Goal: Transaction & Acquisition: Purchase product/service

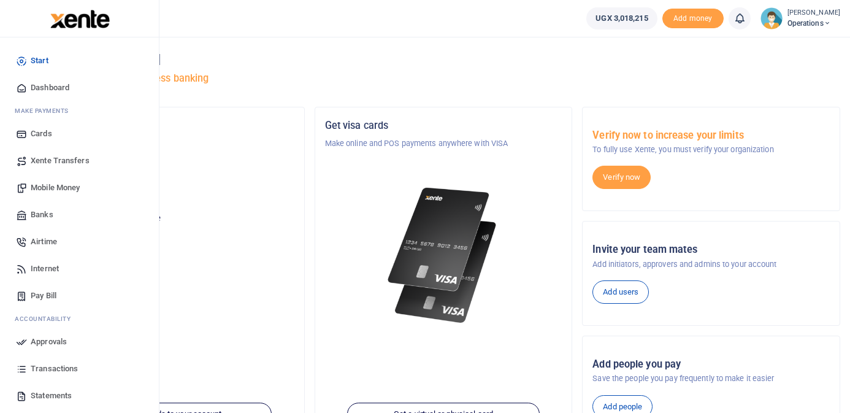
click at [52, 187] on span "Mobile Money" at bounding box center [55, 187] width 49 height 12
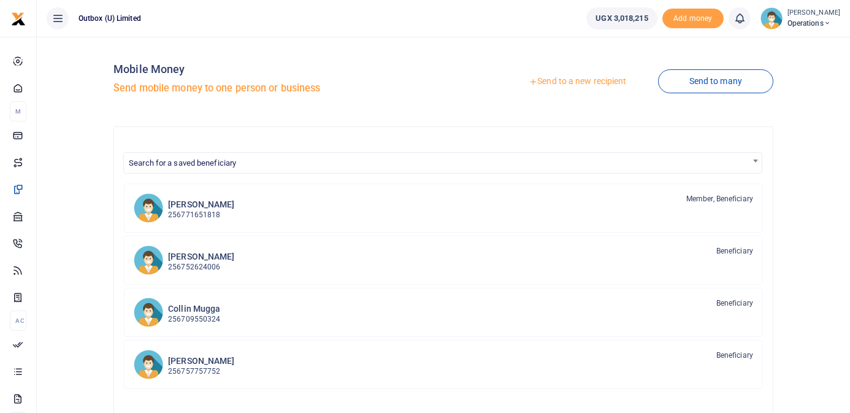
click at [701, 83] on link "Send to many" at bounding box center [715, 81] width 115 height 24
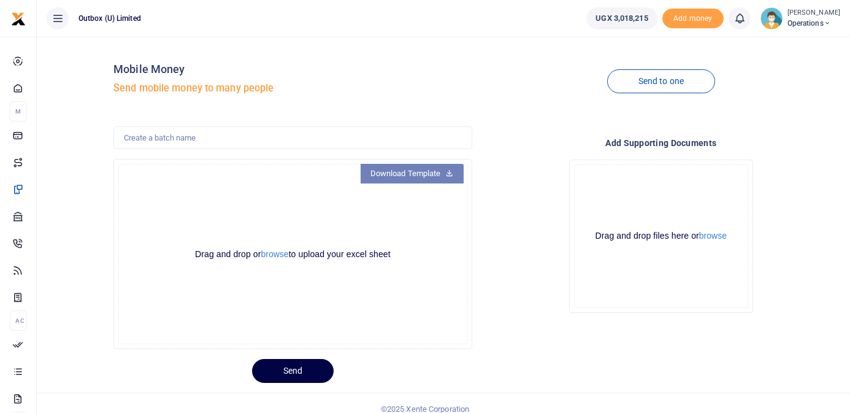
click at [446, 175] on icon at bounding box center [449, 172] width 8 height 9
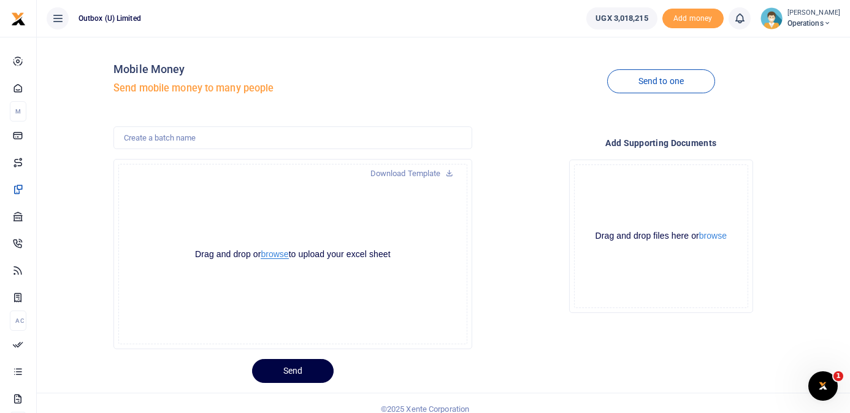
click at [272, 253] on button "browse" at bounding box center [275, 253] width 28 height 9
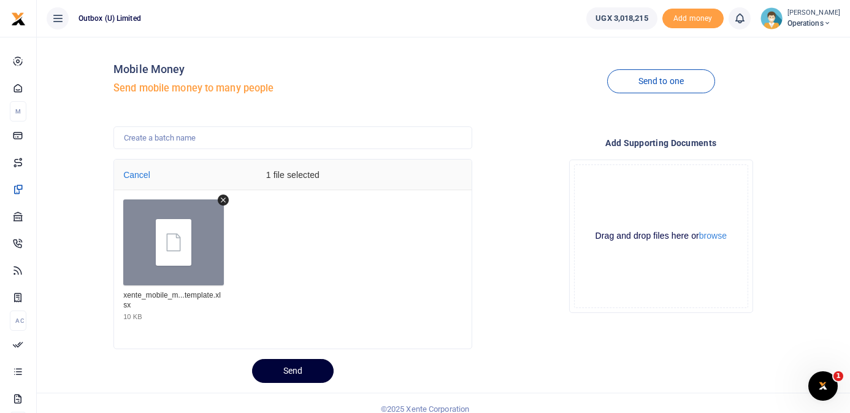
click at [293, 368] on button "Send" at bounding box center [293, 371] width 82 height 24
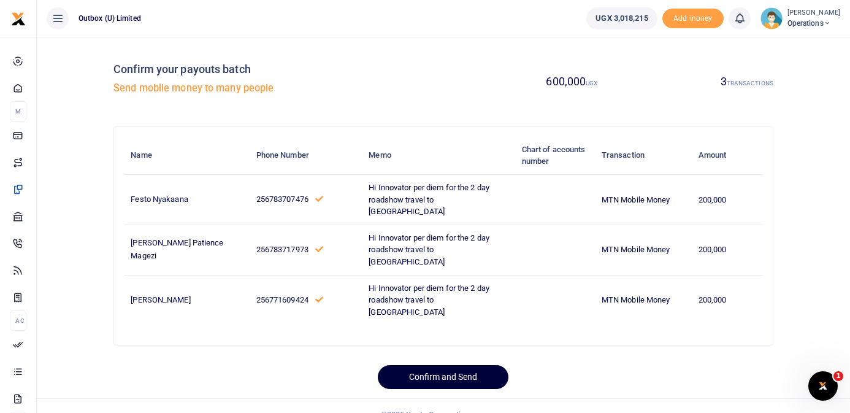
click at [446, 375] on button "Confirm and Send" at bounding box center [443, 377] width 131 height 24
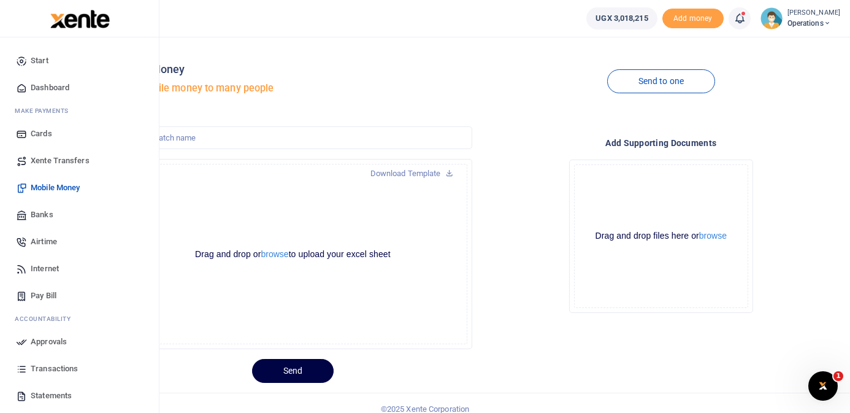
click at [48, 186] on span "Mobile Money" at bounding box center [55, 187] width 49 height 12
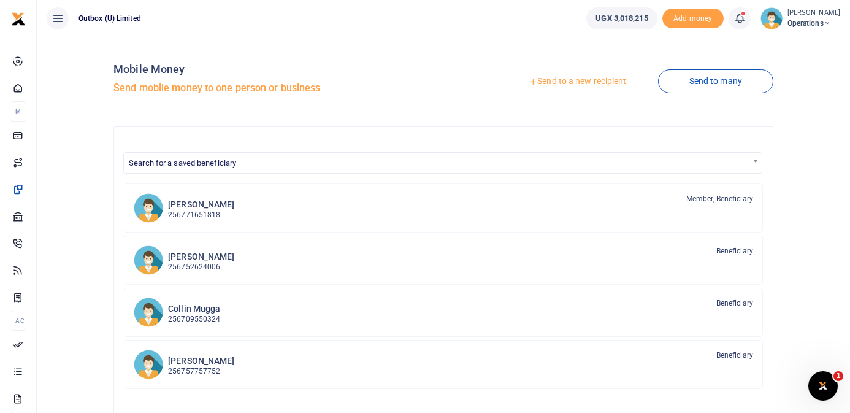
click at [573, 78] on link "Send to a new recipient" at bounding box center [577, 81] width 160 height 22
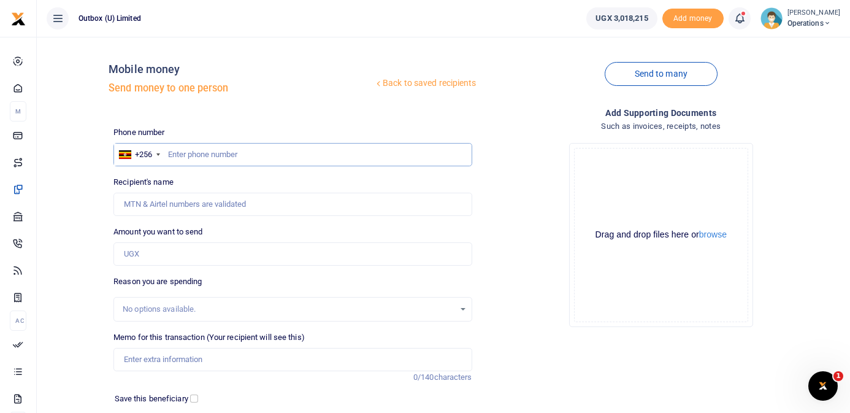
click at [180, 151] on input "text" at bounding box center [292, 154] width 358 height 23
paste input "771609424"
type input "771609424"
click at [244, 104] on div "Back to saved recipients Mobile money Send money to one person" at bounding box center [293, 82] width 368 height 70
type input "Oganga Bob"
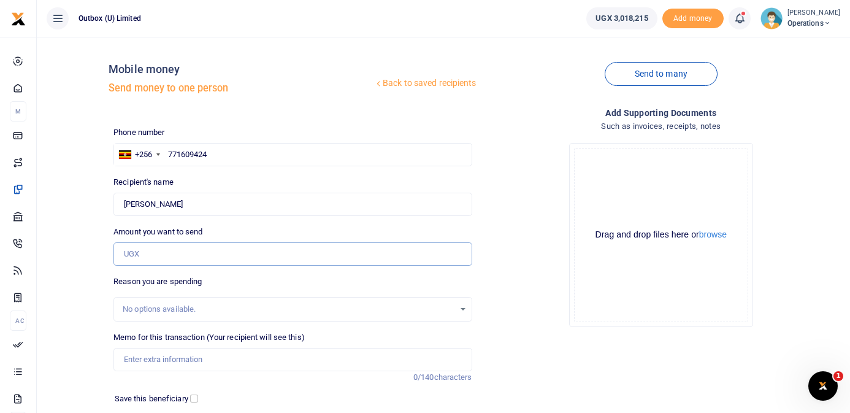
click at [191, 253] on input "Amount you want to send" at bounding box center [292, 253] width 358 height 23
type input "526,400"
click at [85, 258] on div "Back to saved recipients Mobile money Send money to one person Send to many Pho…" at bounding box center [443, 268] width 803 height 443
click at [178, 362] on input "Memo for this transaction (Your recipient will see this)" at bounding box center [292, 359] width 358 height 23
paste input "per diem for the 2 day roadshow travel to Lira"
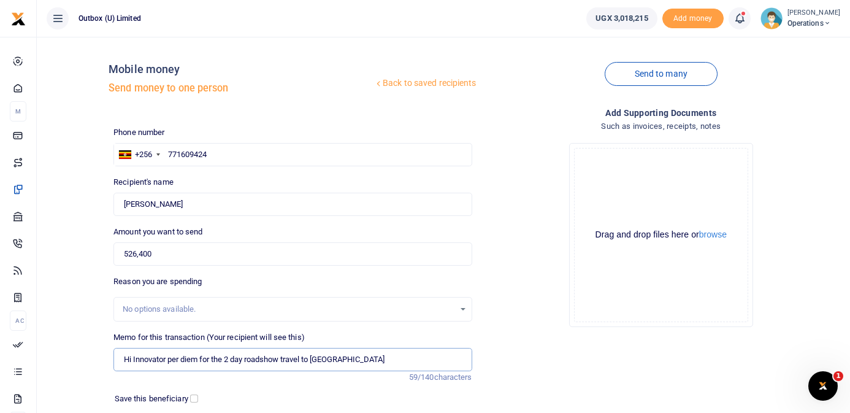
click at [199, 360] on input "Hi Innovator per diem for the 2 day roadshow travel to Lira" at bounding box center [292, 359] width 358 height 23
drag, startPoint x: 169, startPoint y: 360, endPoint x: 245, endPoint y: 359, distance: 75.4
click at [245, 359] on input "Hi Innovator per diem for the 2 day roadshow travel to Lira" at bounding box center [292, 359] width 358 height 23
click at [321, 359] on input "Hi Innovator fuel for the roadshow travel to Lira" at bounding box center [292, 359] width 358 height 23
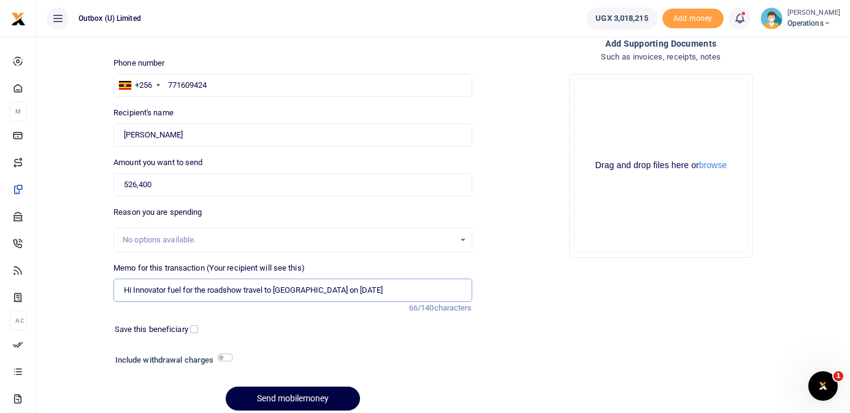
scroll to position [74, 0]
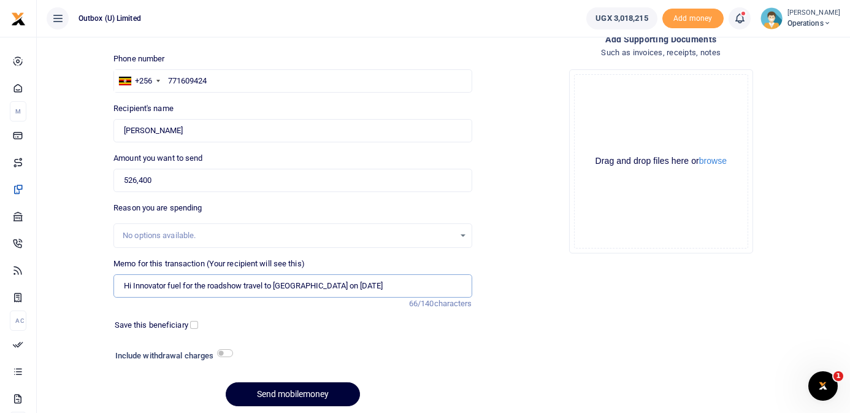
type input "Hi Innovator fuel for the roadshow travel to Lira on 6th Sept 2025"
click at [294, 392] on button "Send mobilemoney" at bounding box center [293, 394] width 134 height 24
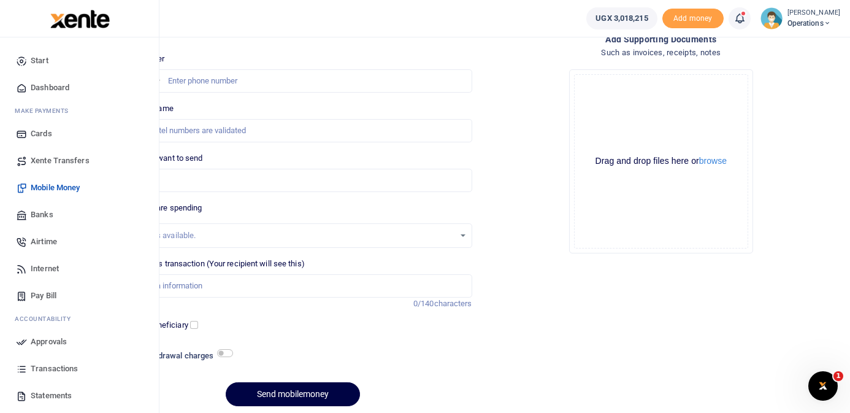
click at [29, 86] on link "Dashboard" at bounding box center [79, 87] width 139 height 27
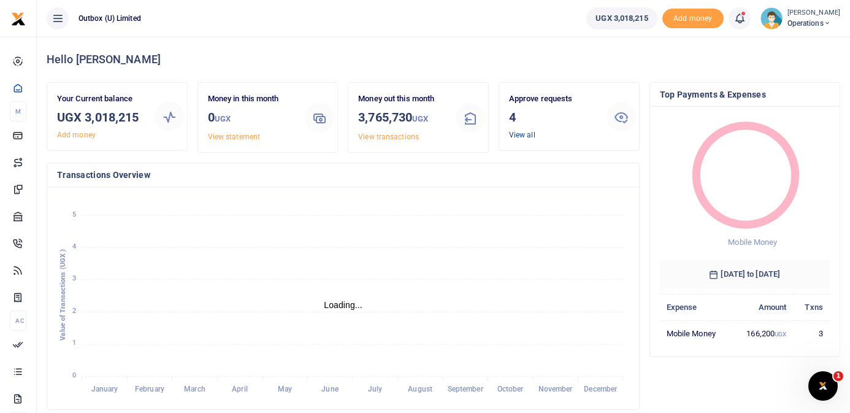
scroll to position [172, 170]
click at [524, 137] on link "View all" at bounding box center [522, 135] width 26 height 9
click at [538, 121] on h3 "4" at bounding box center [553, 117] width 88 height 18
click at [524, 135] on link "View all" at bounding box center [522, 135] width 26 height 9
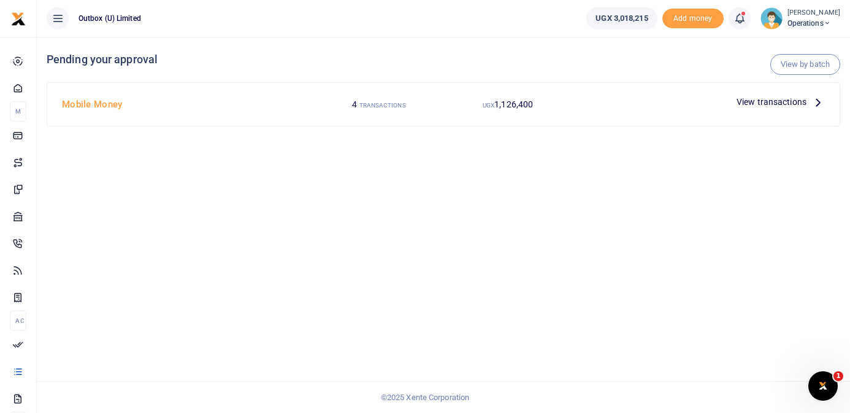
click at [808, 103] on p "View transactions" at bounding box center [780, 101] width 88 height 13
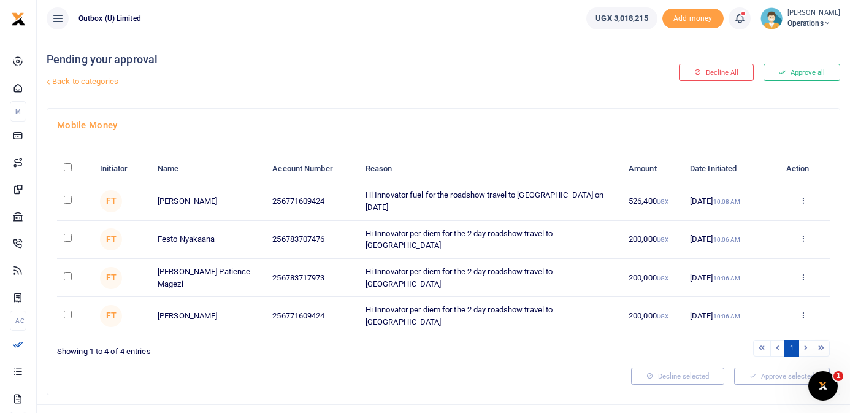
click at [72, 165] on th "\a \a : activate to sort column descending" at bounding box center [75, 169] width 36 height 26
click at [67, 167] on input "\a \a : activate to sort column descending" at bounding box center [68, 167] width 8 height 8
checkbox input "true"
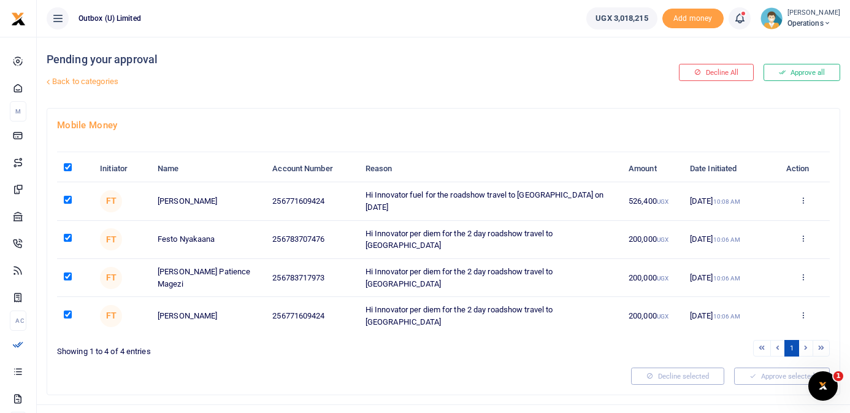
checkbox input "true"
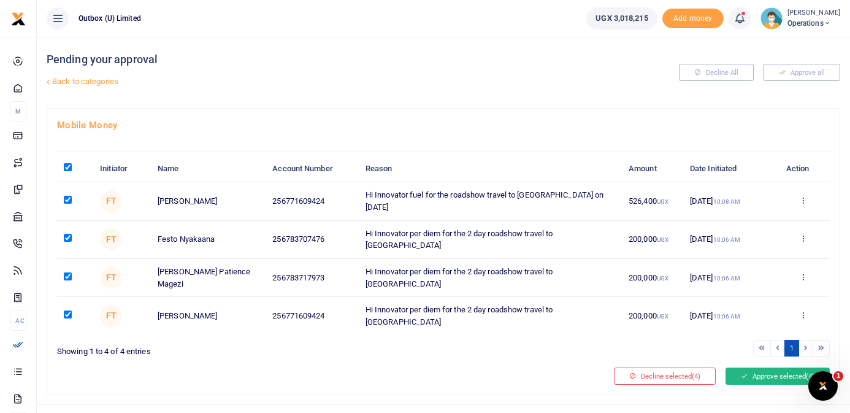
click at [769, 367] on button "Approve selected (4)" at bounding box center [777, 375] width 104 height 17
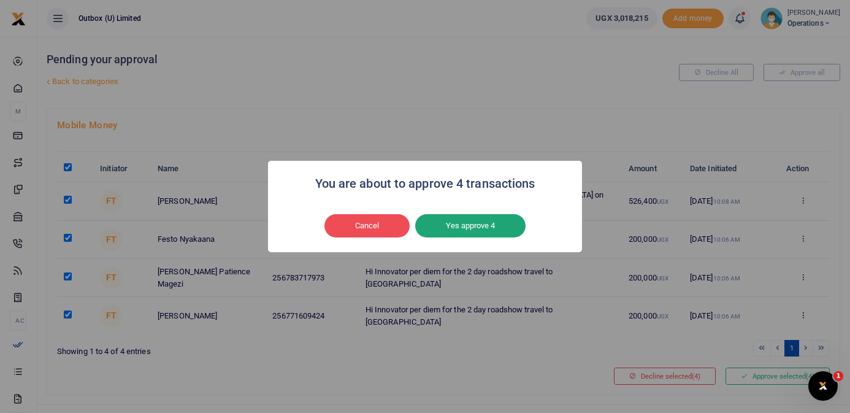
click at [489, 226] on button "Yes approve 4" at bounding box center [470, 225] width 110 height 23
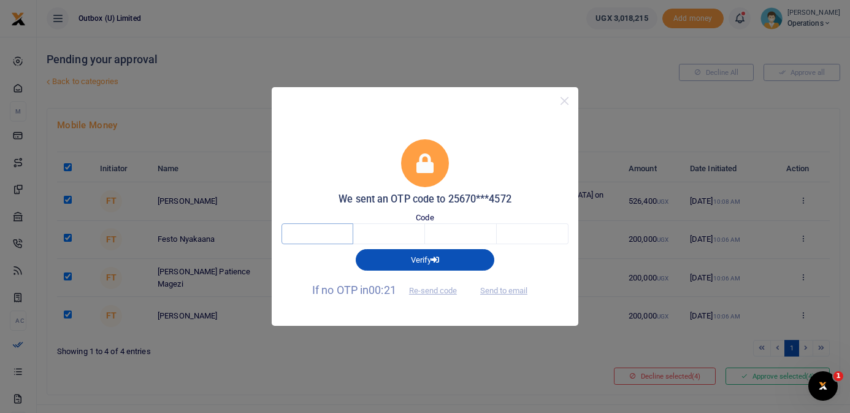
click at [331, 239] on input "text" at bounding box center [317, 233] width 72 height 21
type input "8"
type input "6"
type input "2"
type input "3"
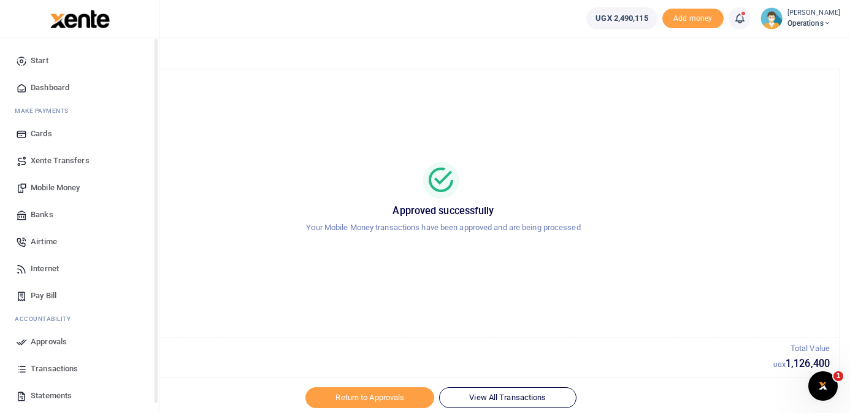
click at [34, 83] on span "Dashboard" at bounding box center [50, 88] width 39 height 12
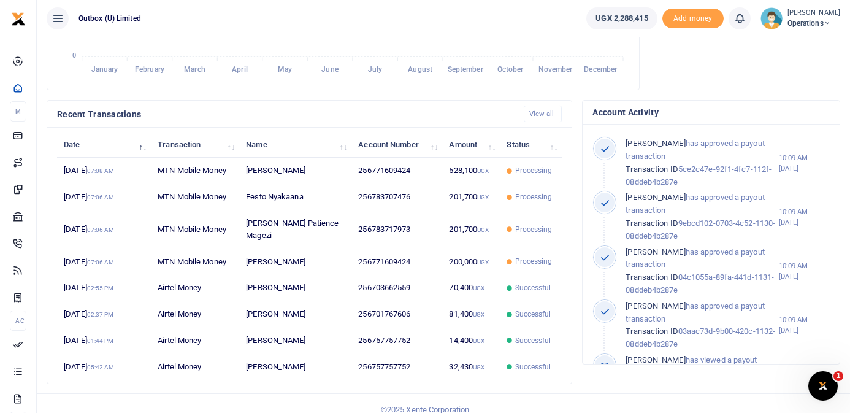
scroll to position [1, 1]
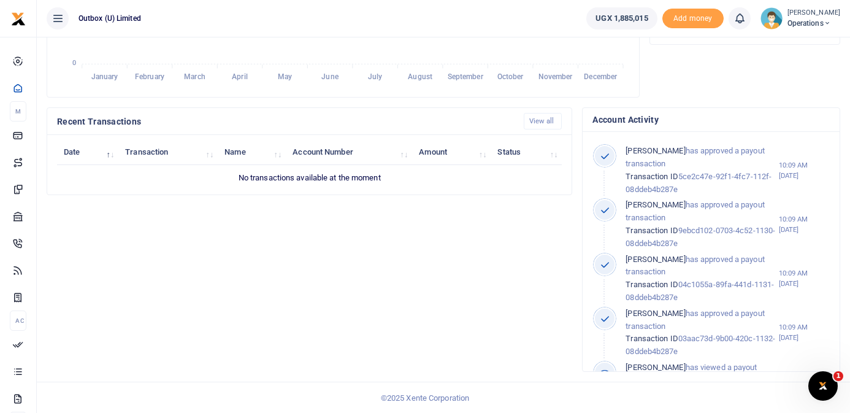
scroll to position [1, 1]
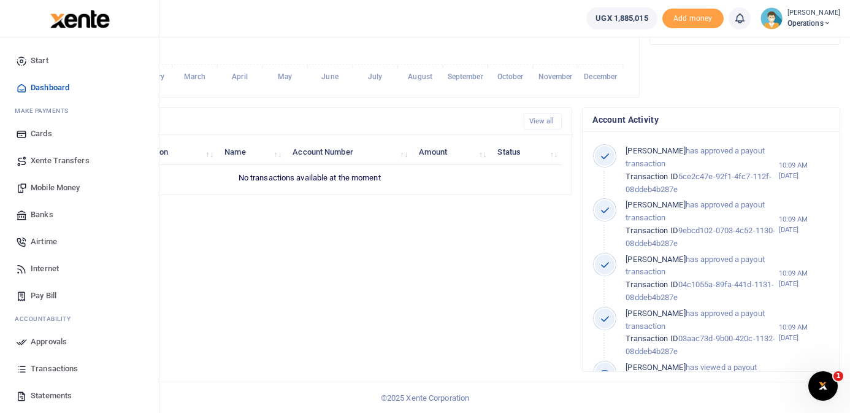
click at [37, 88] on span "Dashboard" at bounding box center [50, 88] width 39 height 12
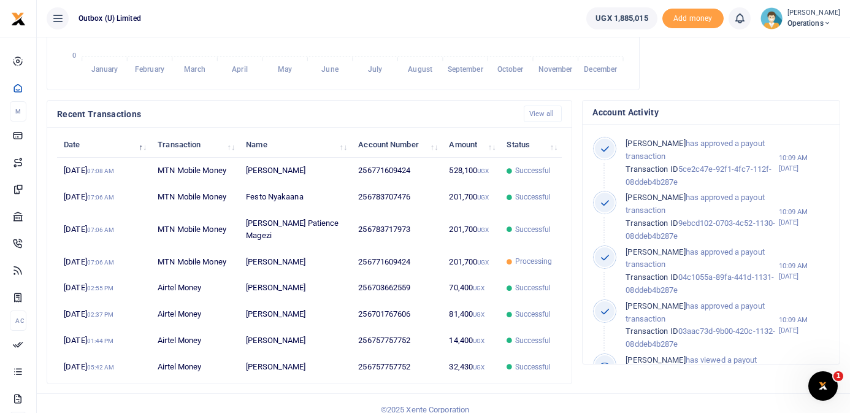
scroll to position [1, 1]
